Goal: Information Seeking & Learning: Learn about a topic

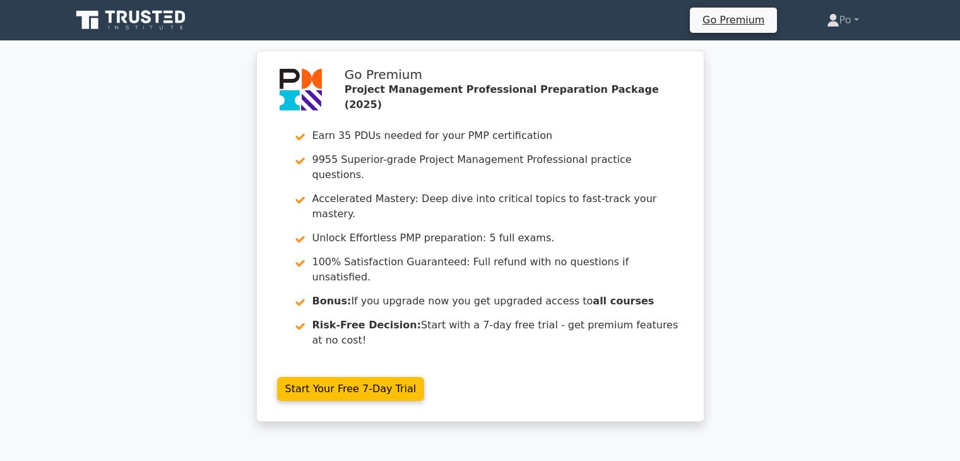
scroll to position [701, 0]
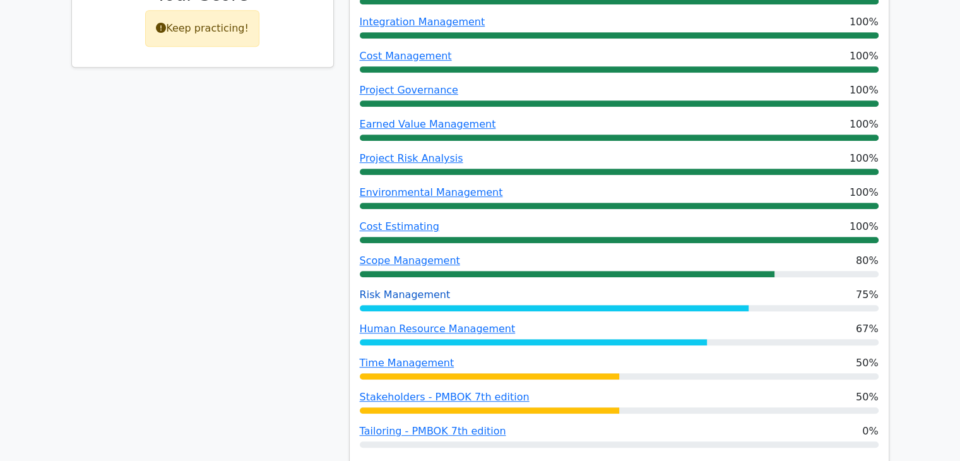
click at [410, 288] on link "Risk Management" at bounding box center [405, 294] width 91 height 12
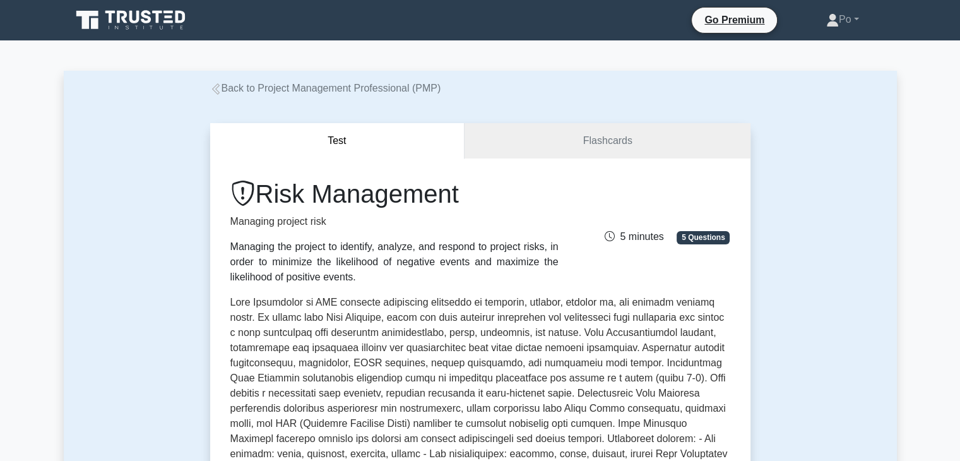
click at [646, 348] on p at bounding box center [480, 426] width 500 height 263
click at [611, 359] on p at bounding box center [480, 426] width 500 height 263
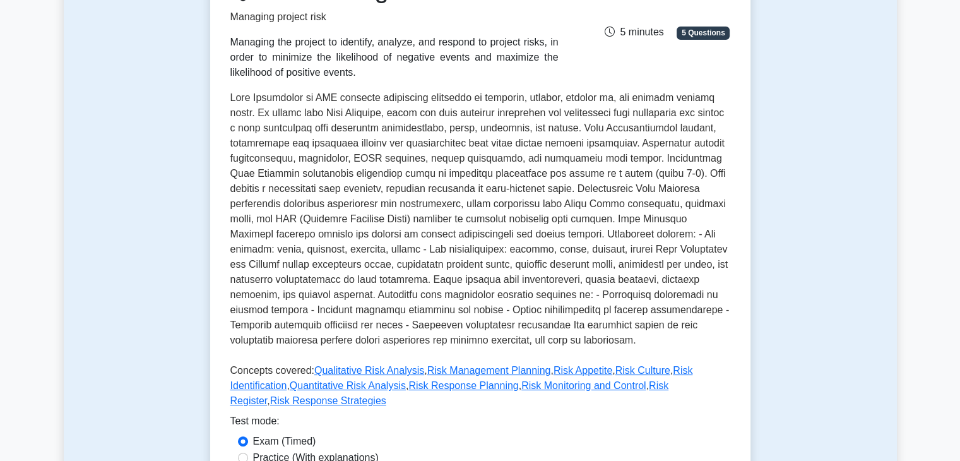
scroll to position [202, 0]
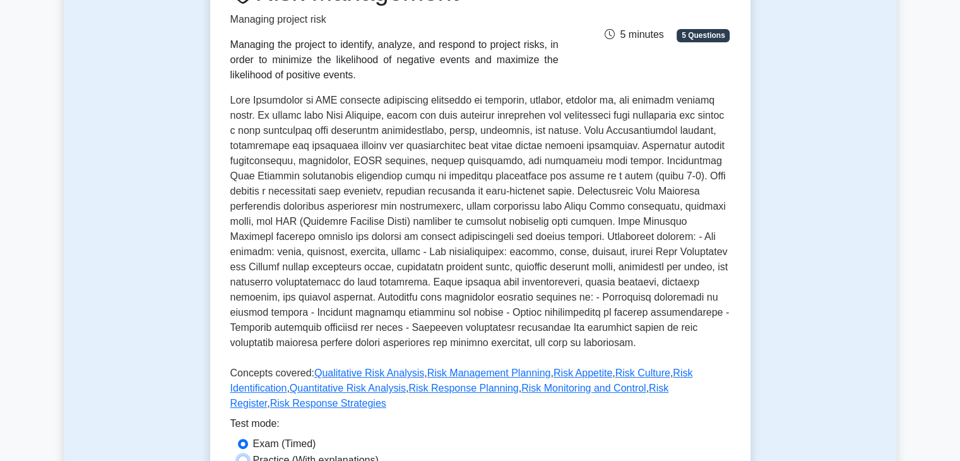
click at [240, 455] on input "Practice (With explanations)" at bounding box center [243, 460] width 10 height 10
radio input "true"
click at [543, 268] on p at bounding box center [480, 224] width 500 height 263
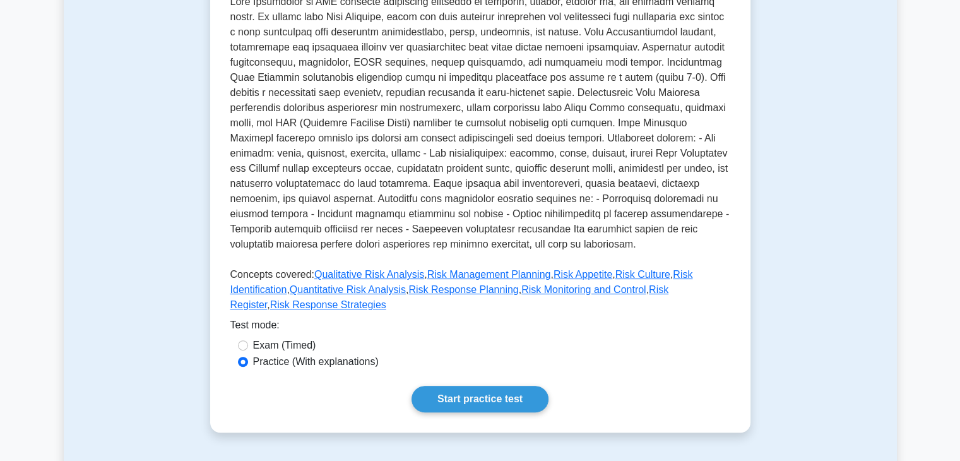
scroll to position [303, 0]
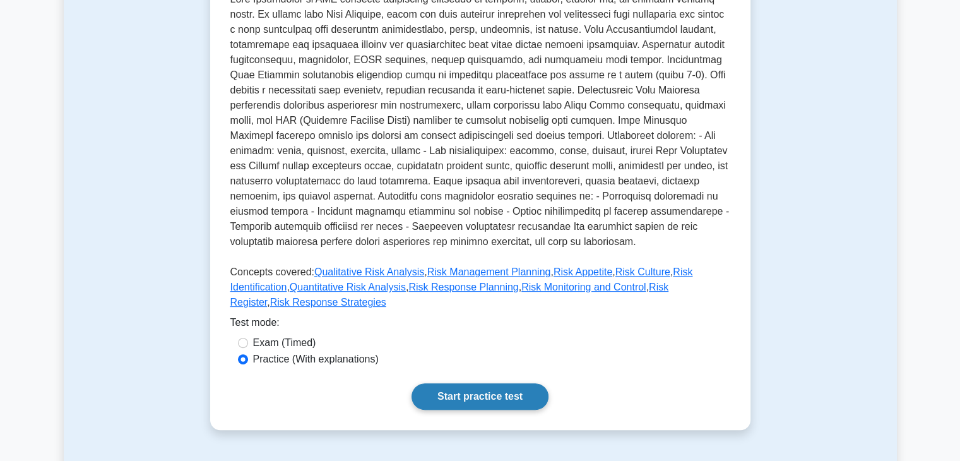
click at [468, 383] on link "Start practice test" at bounding box center [480, 396] width 137 height 27
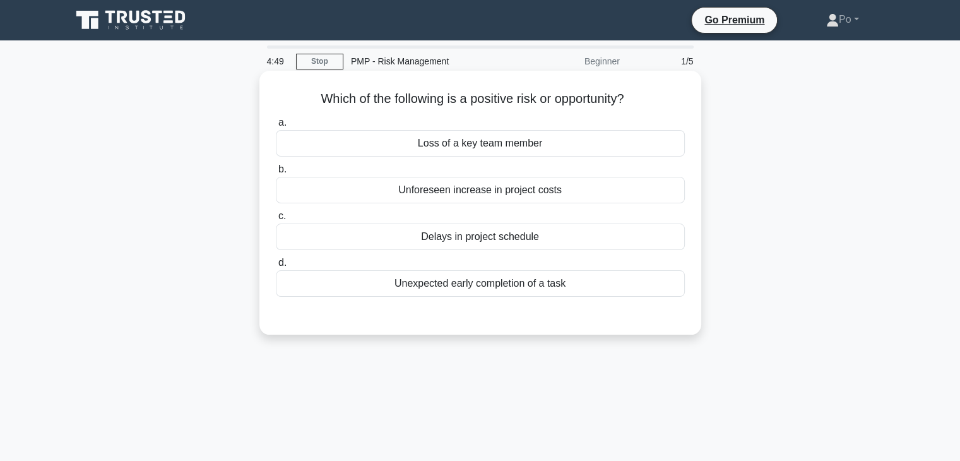
click at [519, 286] on div "Unexpected early completion of a task" at bounding box center [480, 283] width 409 height 27
click at [276, 267] on input "d. Unexpected early completion of a task" at bounding box center [276, 263] width 0 height 8
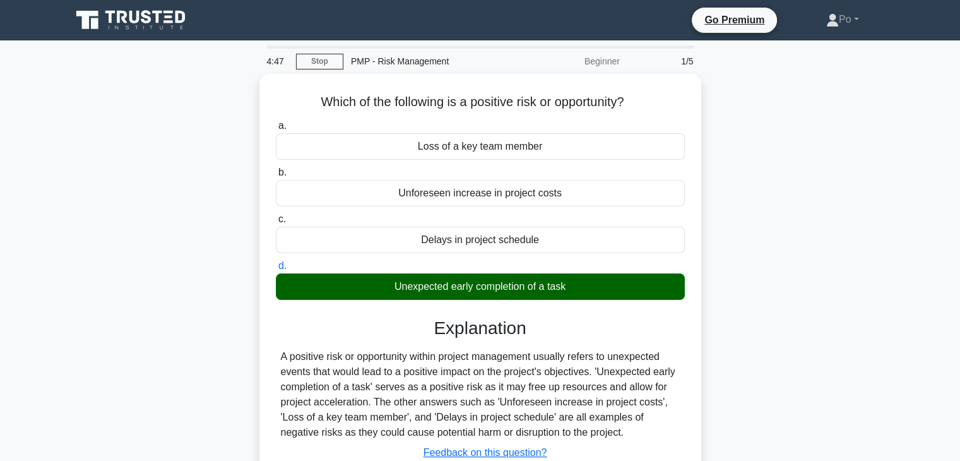
click at [733, 348] on div "Which of the following is a positive risk or opportunity? .spinner_0XTQ{transfo…" at bounding box center [480, 310] width 833 height 472
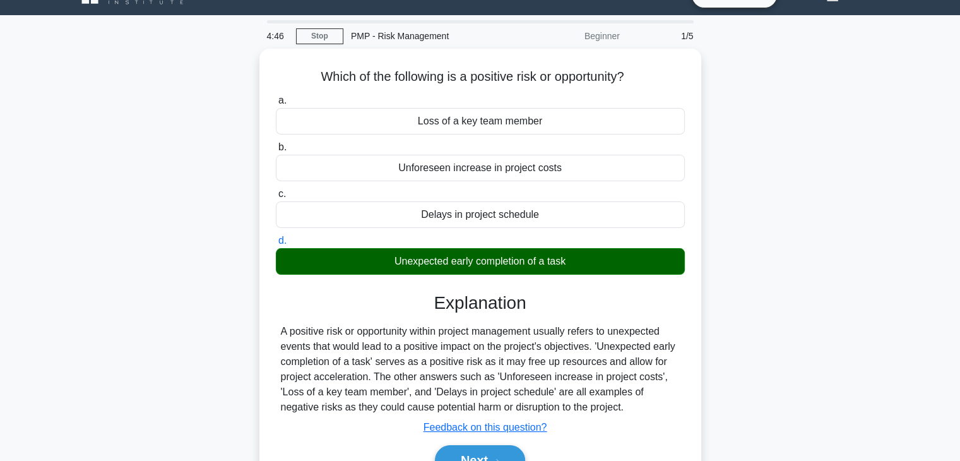
scroll to position [101, 0]
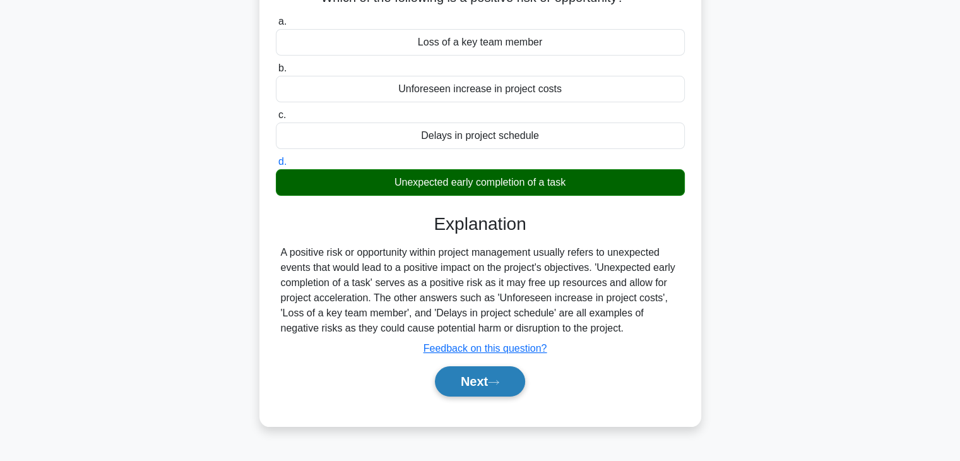
click at [476, 377] on button "Next" at bounding box center [480, 381] width 90 height 30
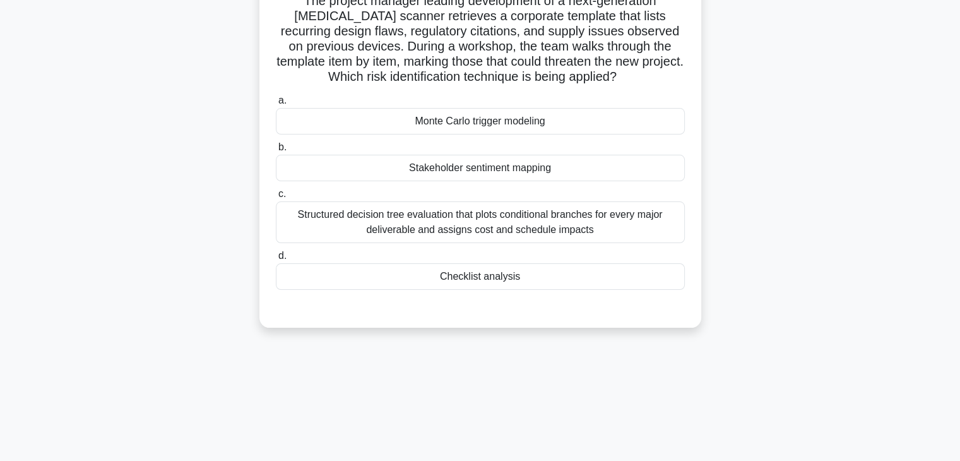
click at [815, 173] on div "The project manager leading development of a next-generation MRI scanner retrie…" at bounding box center [480, 158] width 833 height 370
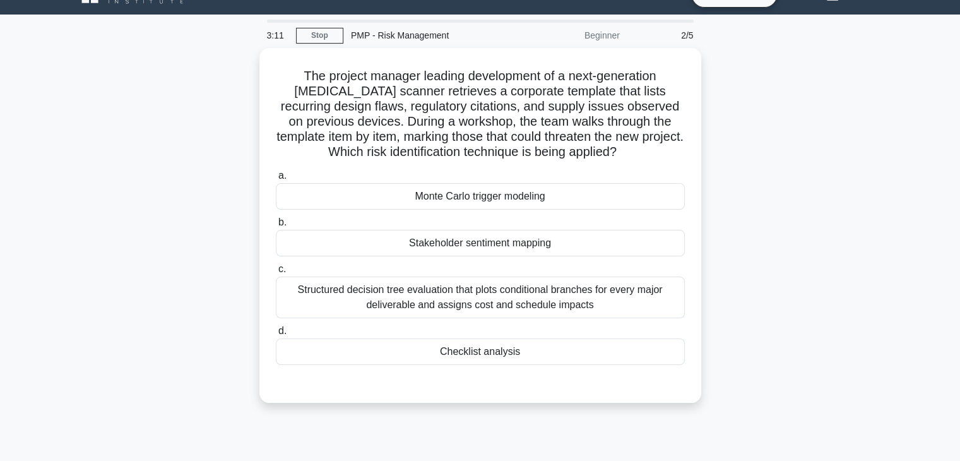
scroll to position [25, 0]
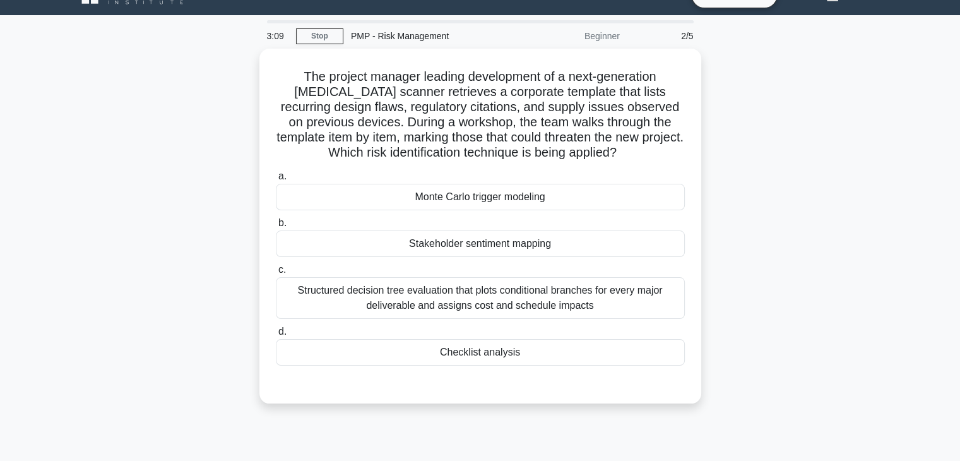
click at [746, 146] on div "The project manager leading development of a next-generation MRI scanner retrie…" at bounding box center [480, 234] width 833 height 370
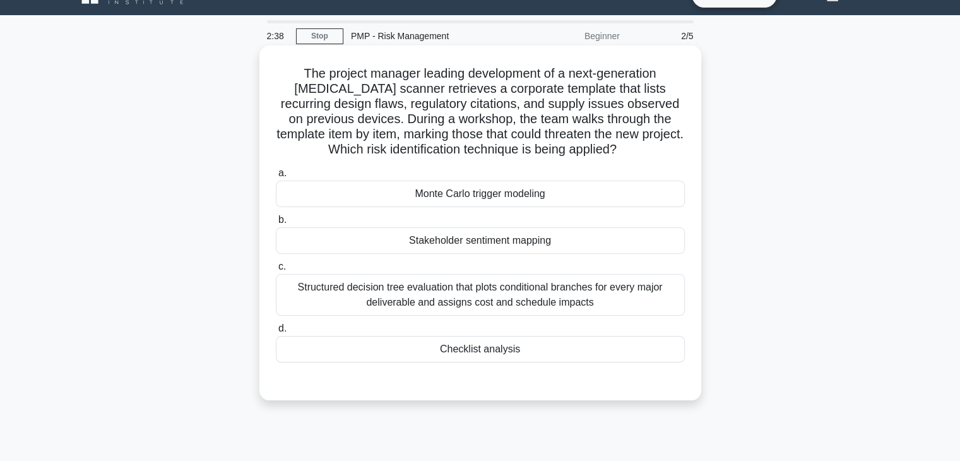
click at [613, 203] on div "Monte Carlo trigger modeling" at bounding box center [480, 194] width 409 height 27
click at [276, 177] on input "a. Monte Carlo trigger modeling" at bounding box center [276, 173] width 0 height 8
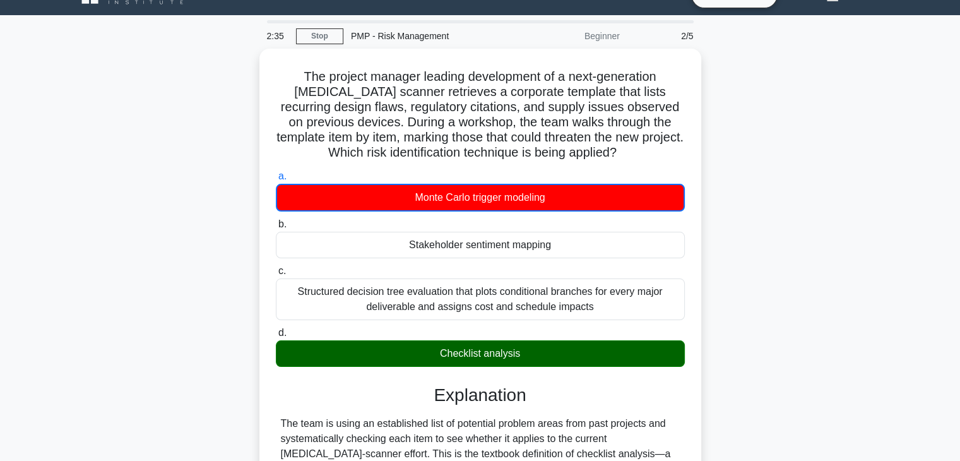
click at [776, 314] on div "The project manager leading development of a next-generation MRI scanner retrie…" at bounding box center [480, 384] width 833 height 670
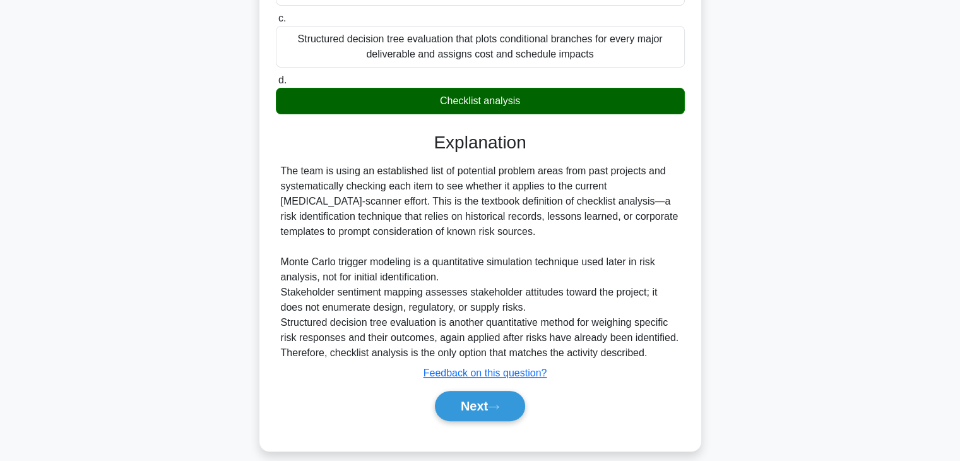
scroll to position [288, 0]
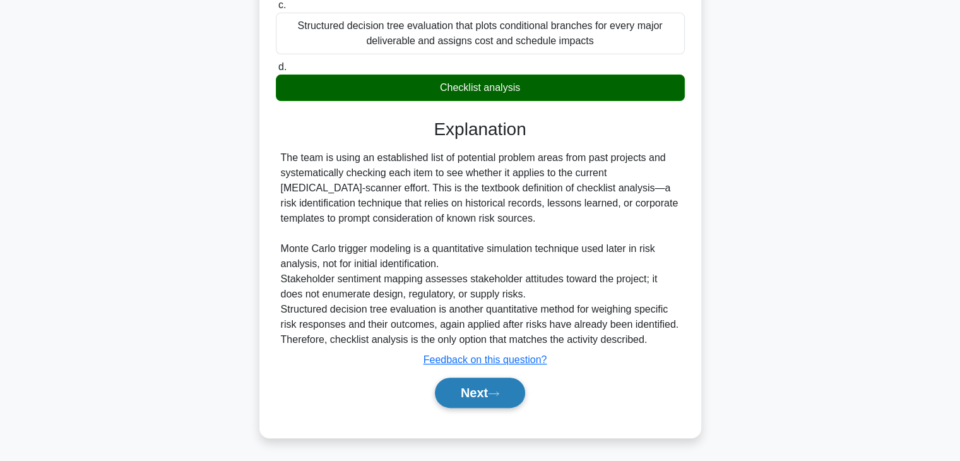
click at [475, 386] on button "Next" at bounding box center [480, 393] width 90 height 30
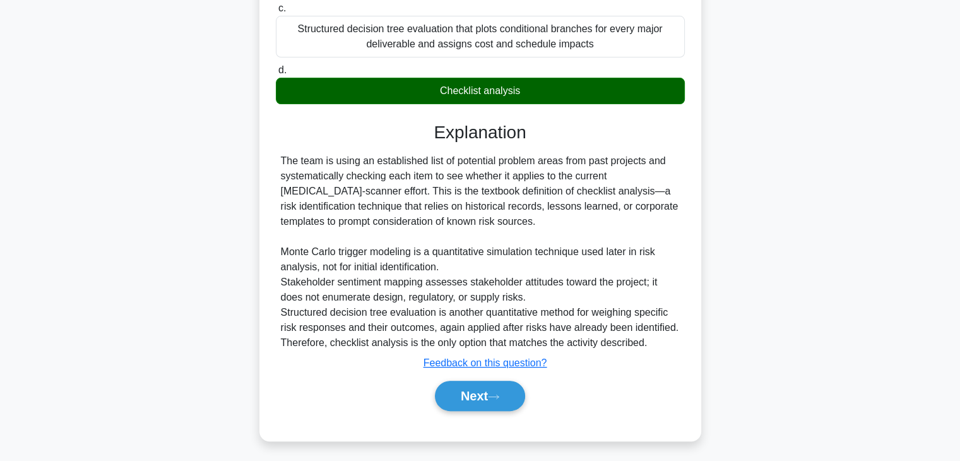
scroll to position [222, 0]
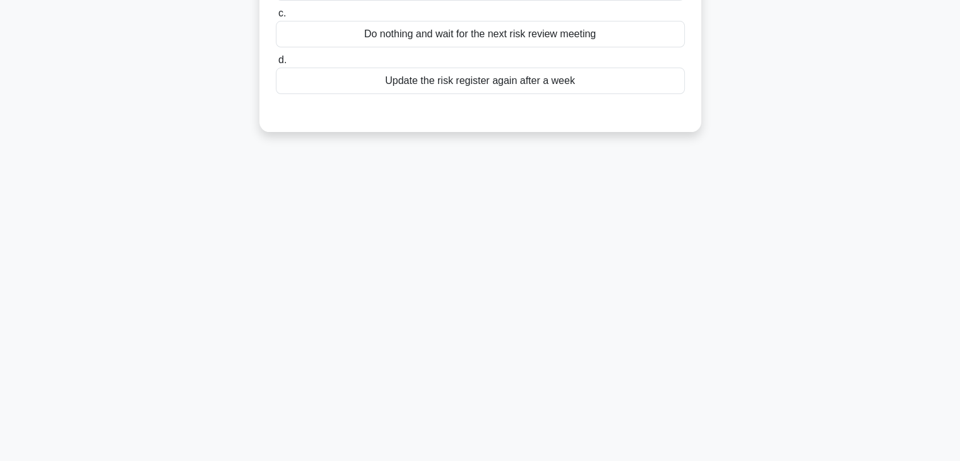
click at [740, 244] on div "2:23 Stop PMP - Risk Management Beginner 3/5 A project manager has updated the …" at bounding box center [480, 140] width 833 height 631
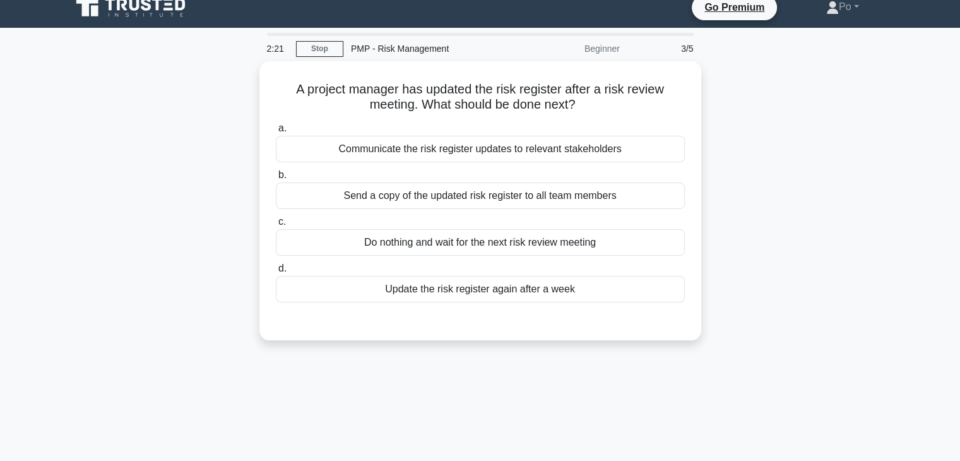
scroll to position [0, 0]
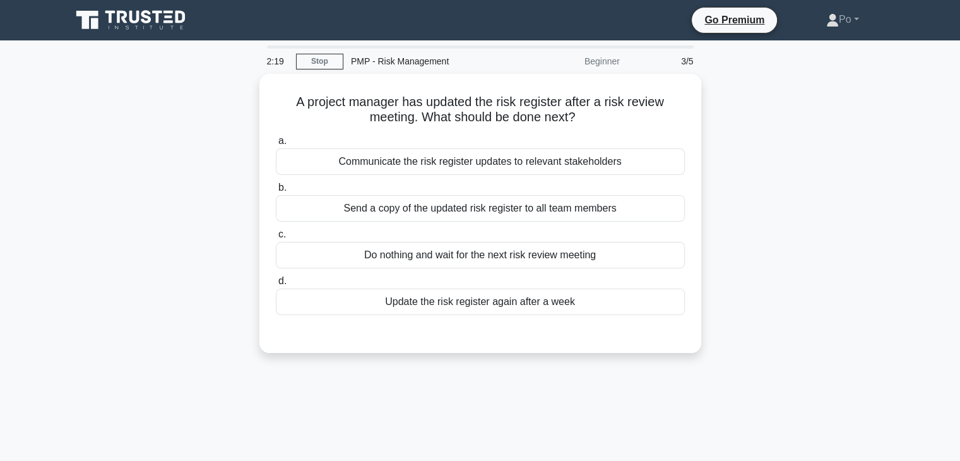
click at [732, 228] on div "A project manager has updated the risk register after a risk review meeting. Wh…" at bounding box center [480, 221] width 833 height 294
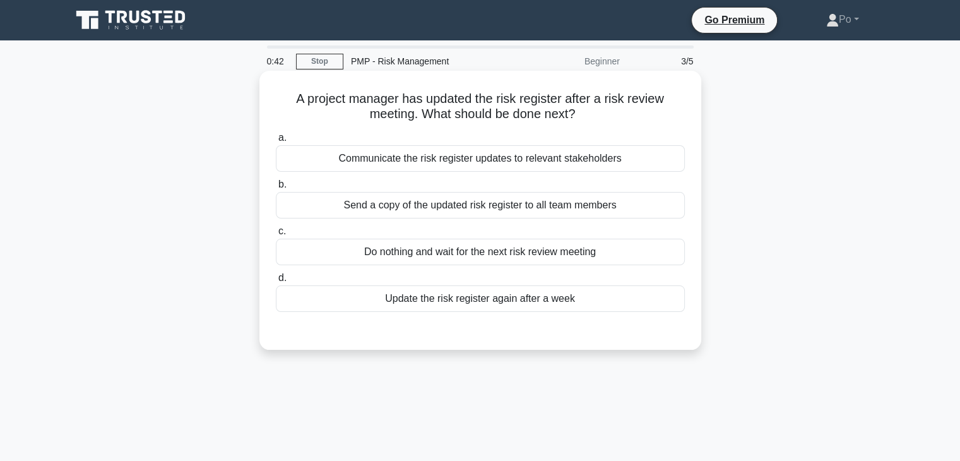
click at [583, 158] on div "Communicate the risk register updates to relevant stakeholders" at bounding box center [480, 158] width 409 height 27
click at [276, 142] on input "a. Communicate the risk register updates to relevant stakeholders" at bounding box center [276, 138] width 0 height 8
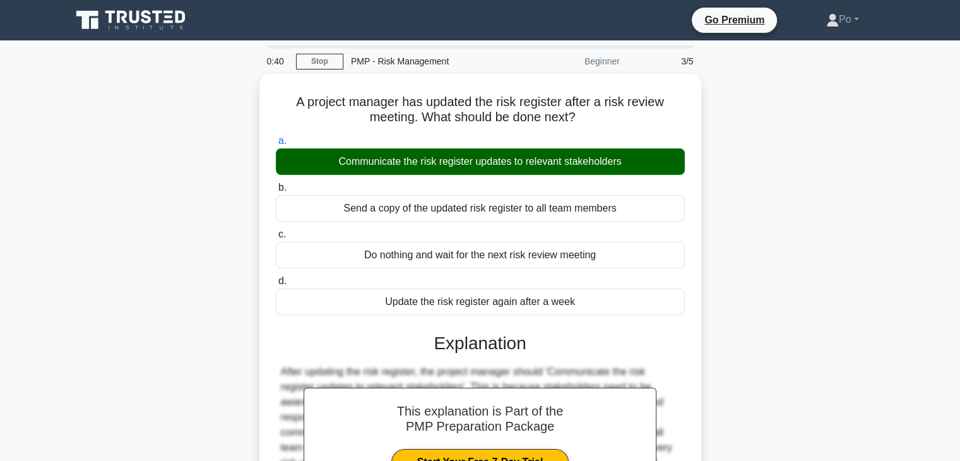
click at [768, 280] on div "A project manager has updated the risk register after a risk review meeting. Wh…" at bounding box center [480, 355] width 833 height 562
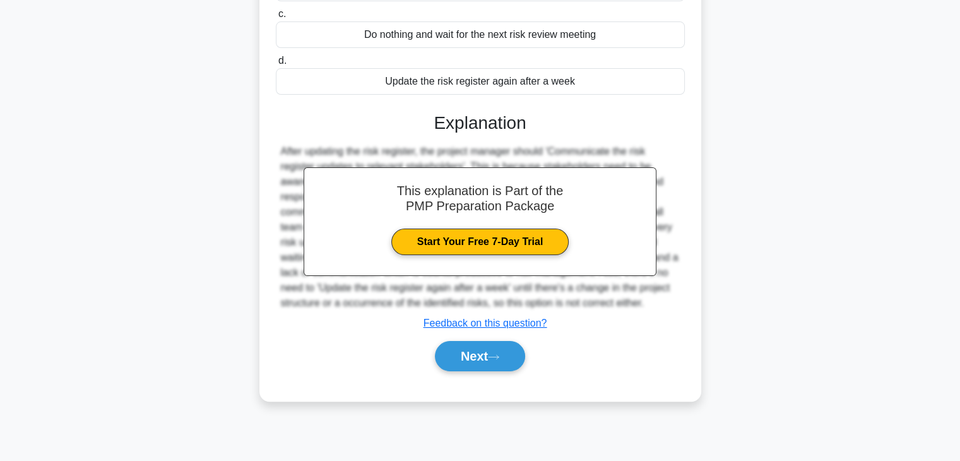
scroll to position [222, 0]
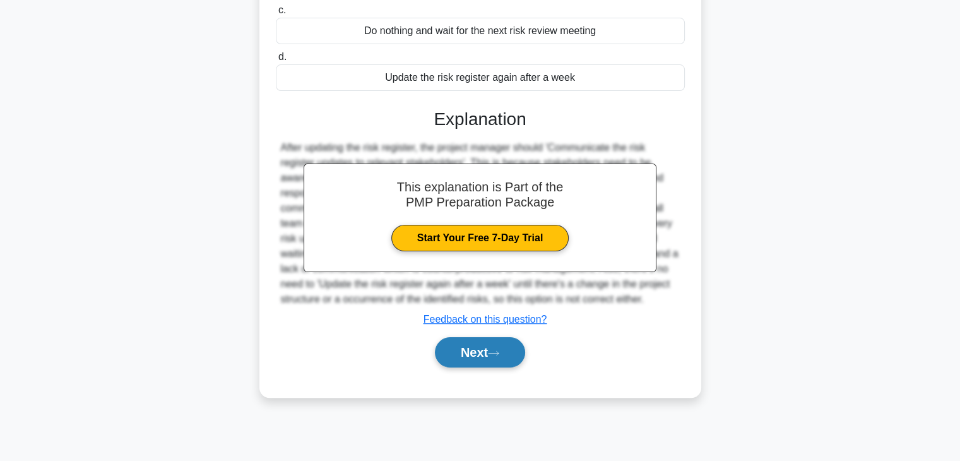
click at [495, 347] on button "Next" at bounding box center [480, 352] width 90 height 30
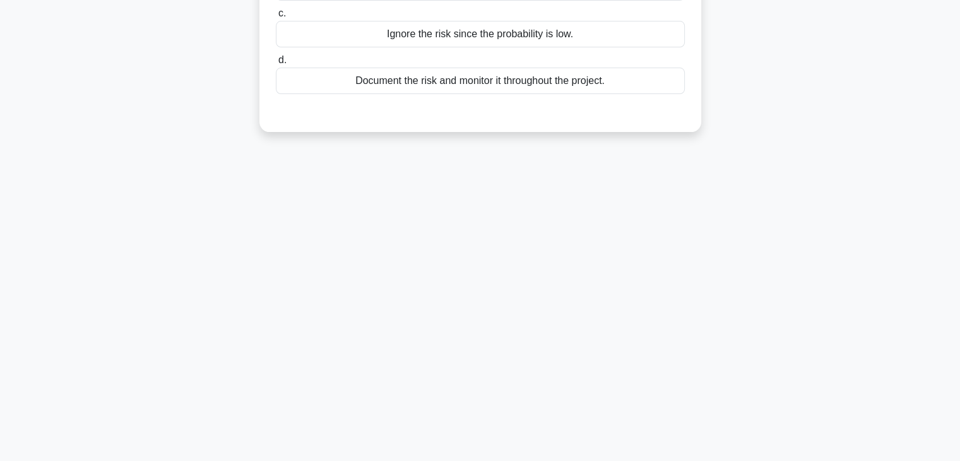
click at [794, 162] on div "0:35 Stop PMP - Risk Management Beginner 4/5 A high-priority risk has been iden…" at bounding box center [480, 140] width 833 height 631
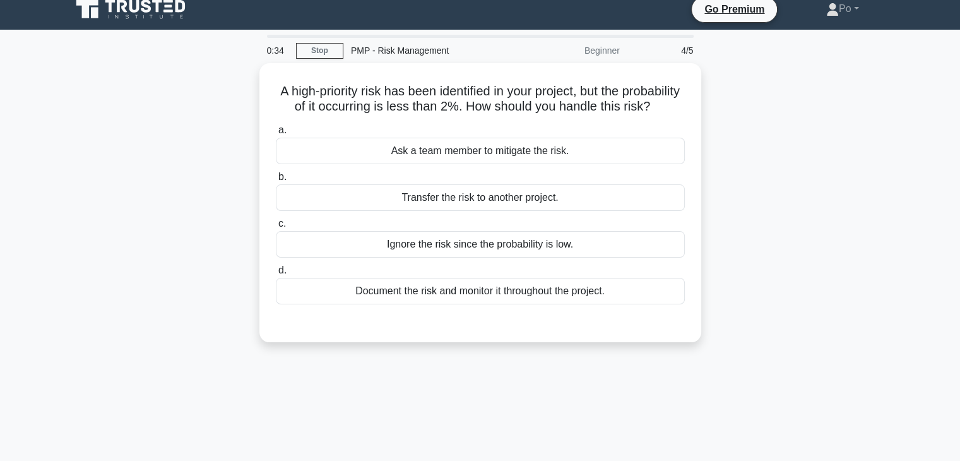
scroll to position [0, 0]
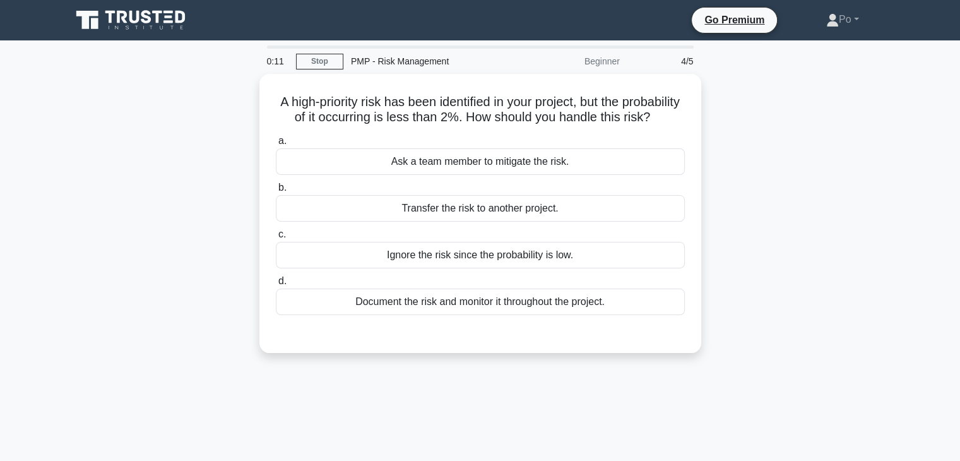
click at [757, 165] on div "A high-priority risk has been identified in your project, but the probability o…" at bounding box center [480, 221] width 833 height 294
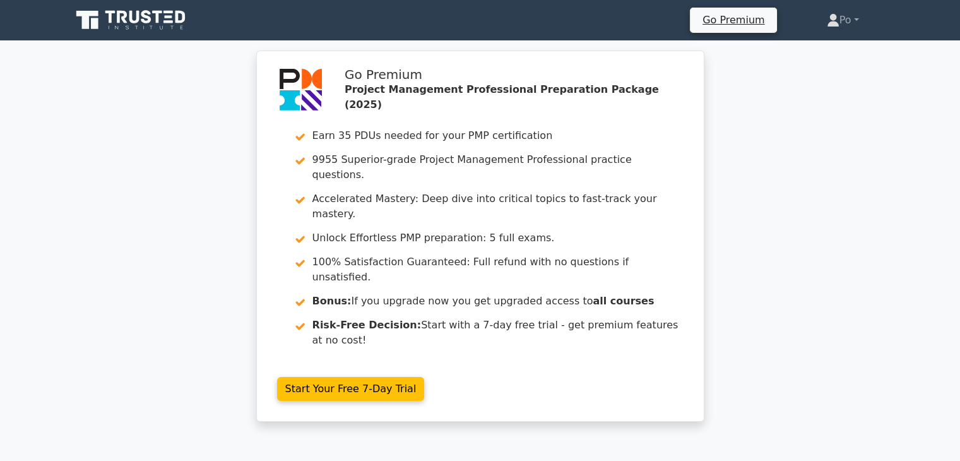
click at [804, 217] on div "Go Premium Project Management Professional Preparation Package (2025) Earn 35 P…" at bounding box center [480, 244] width 960 height 386
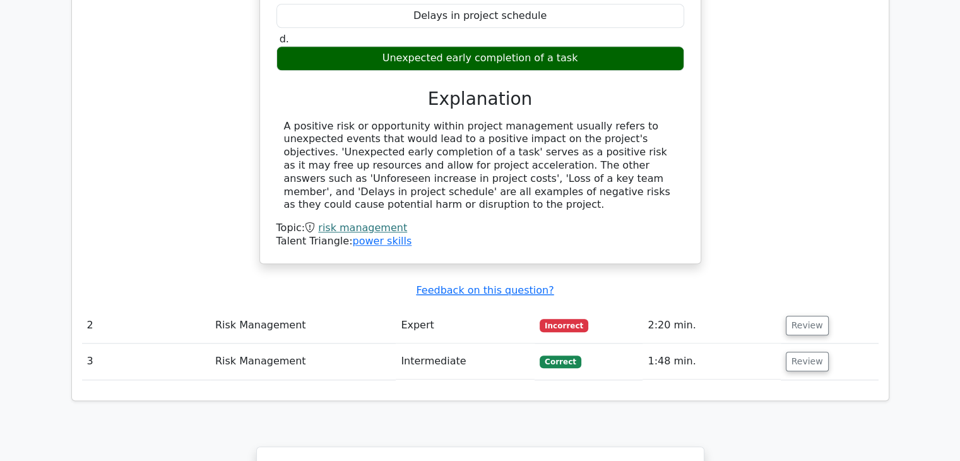
scroll to position [1237, 0]
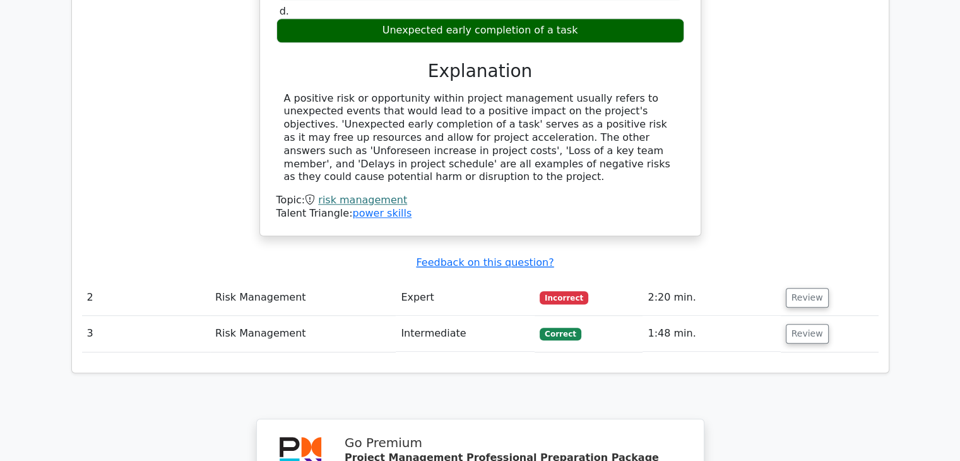
click at [804, 288] on button "Review" at bounding box center [807, 298] width 43 height 20
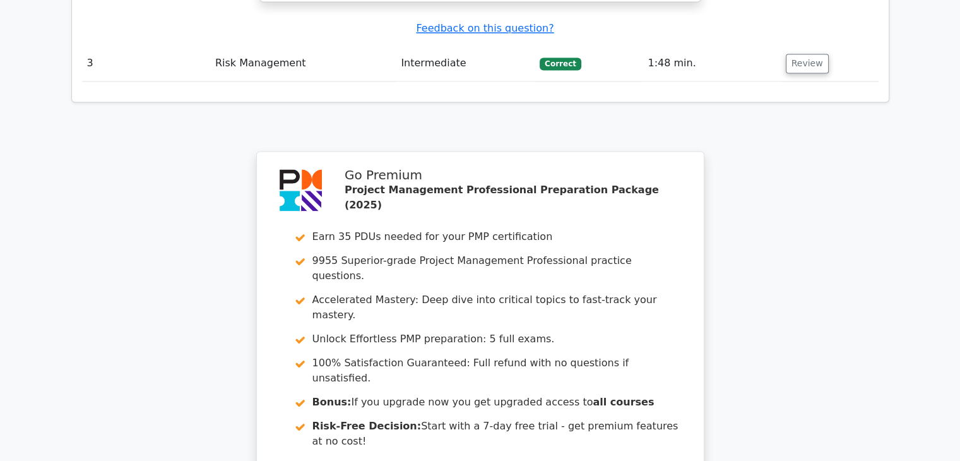
scroll to position [2172, 0]
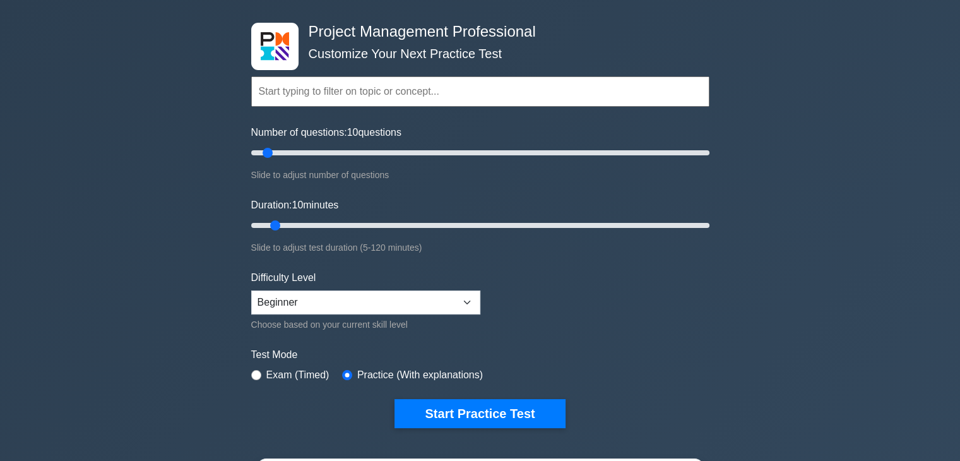
scroll to position [51, 0]
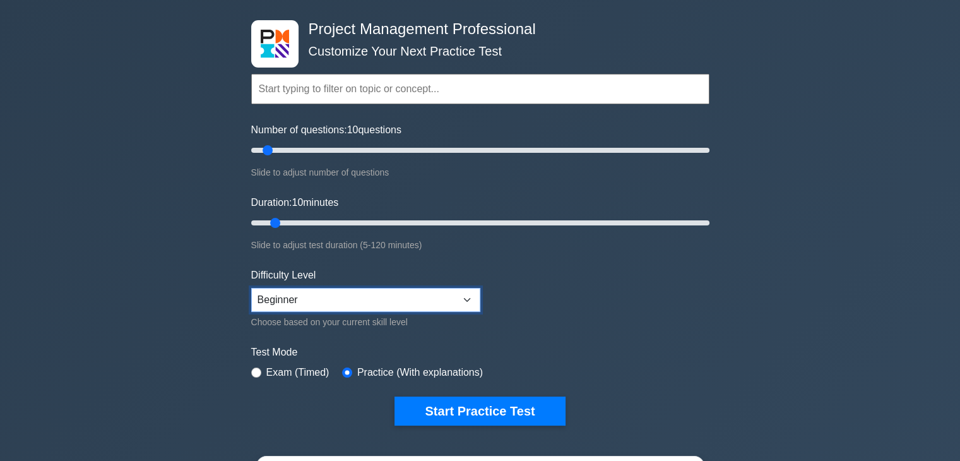
click at [467, 298] on select "Beginner Intermediate Expert" at bounding box center [365, 300] width 229 height 24
select select "expert"
click at [251, 288] on select "Beginner Intermediate Expert" at bounding box center [365, 300] width 229 height 24
